Goal: Navigation & Orientation: Find specific page/section

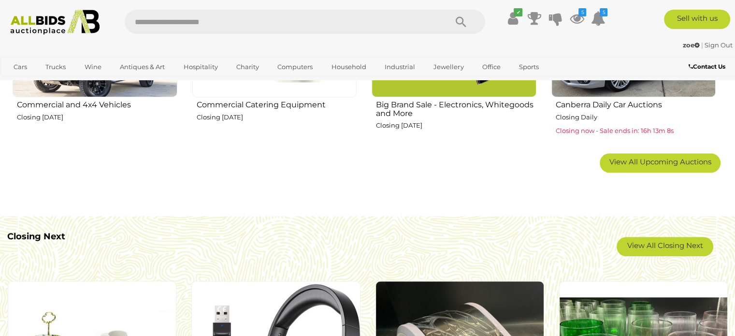
scroll to position [773, 0]
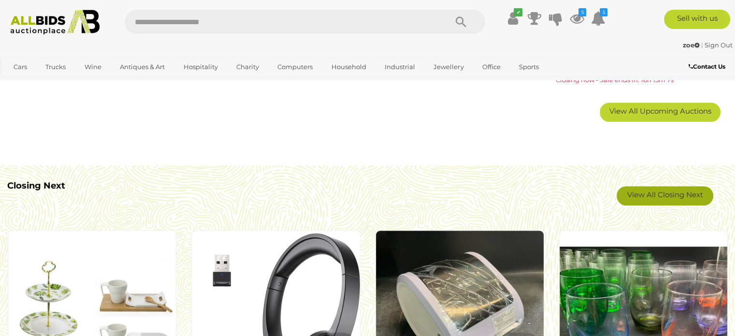
click at [663, 198] on link "View All Closing Next" at bounding box center [665, 195] width 97 height 19
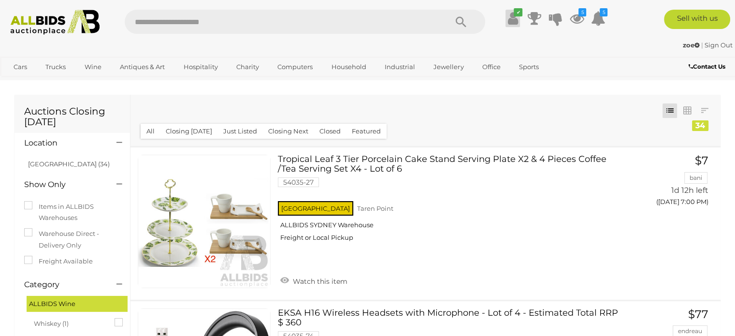
click at [512, 21] on icon at bounding box center [513, 18] width 10 height 17
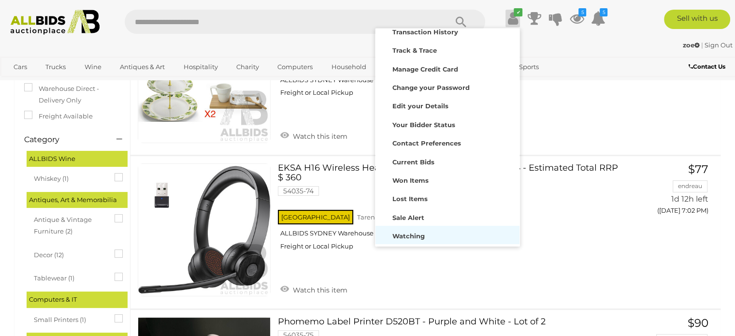
scroll to position [46, 0]
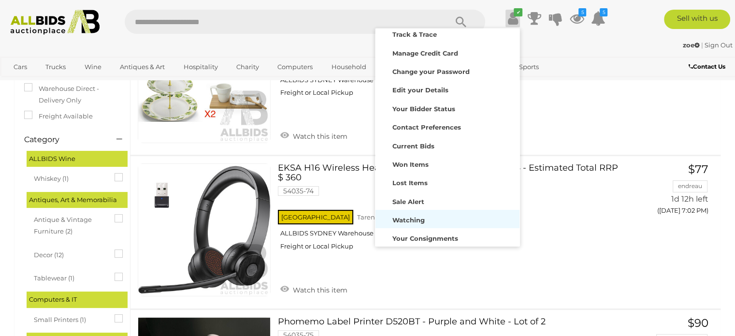
click at [399, 219] on strong "Watching" at bounding box center [409, 220] width 32 height 8
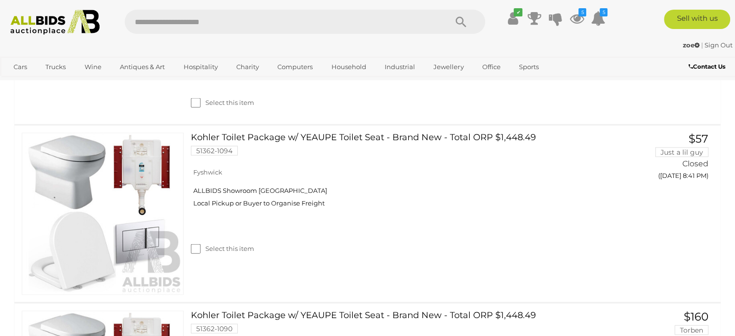
scroll to position [2127, 0]
